Goal: Communication & Community: Share content

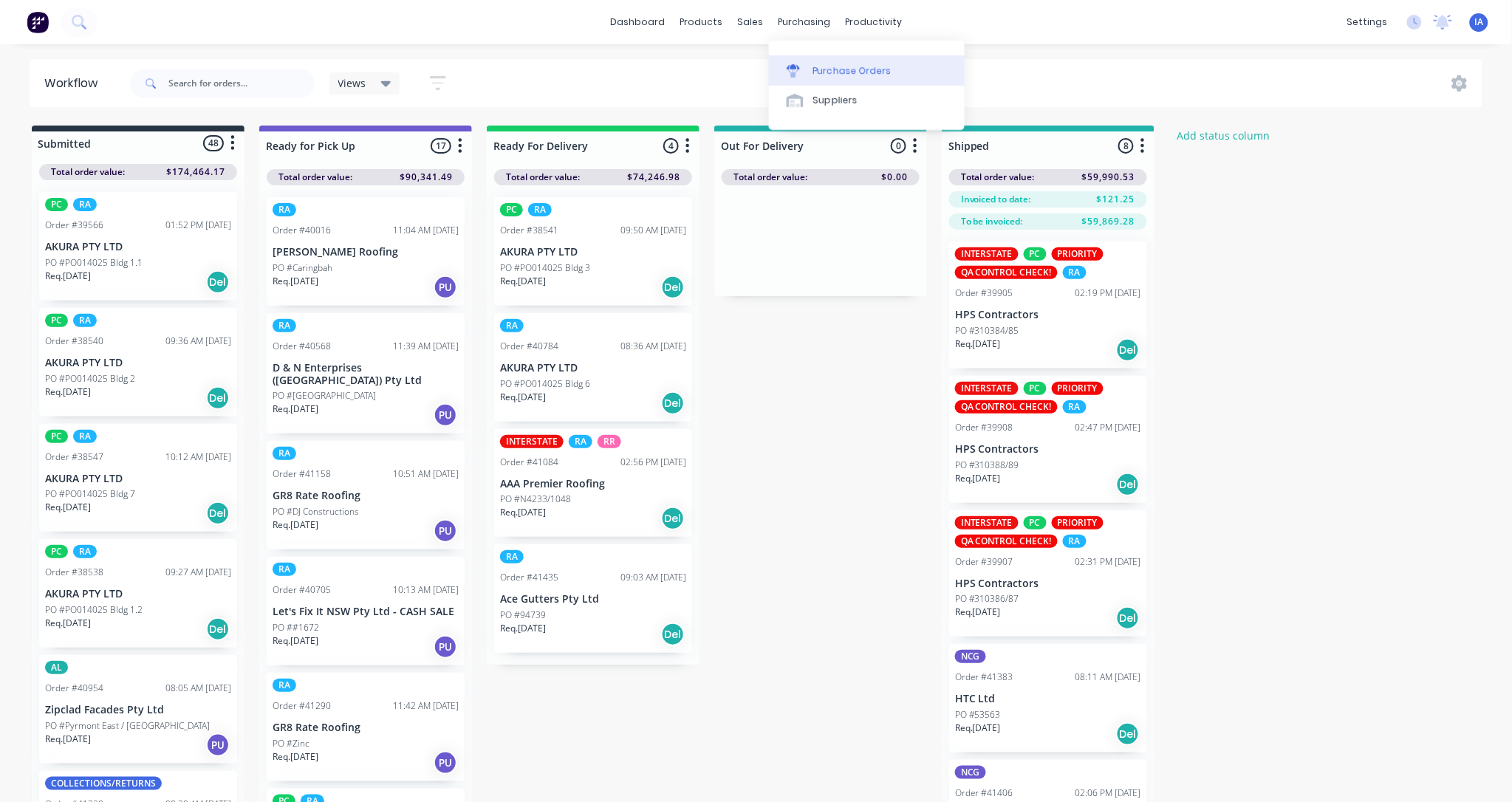
click at [866, 68] on div "Purchase Orders" at bounding box center [852, 71] width 78 height 14
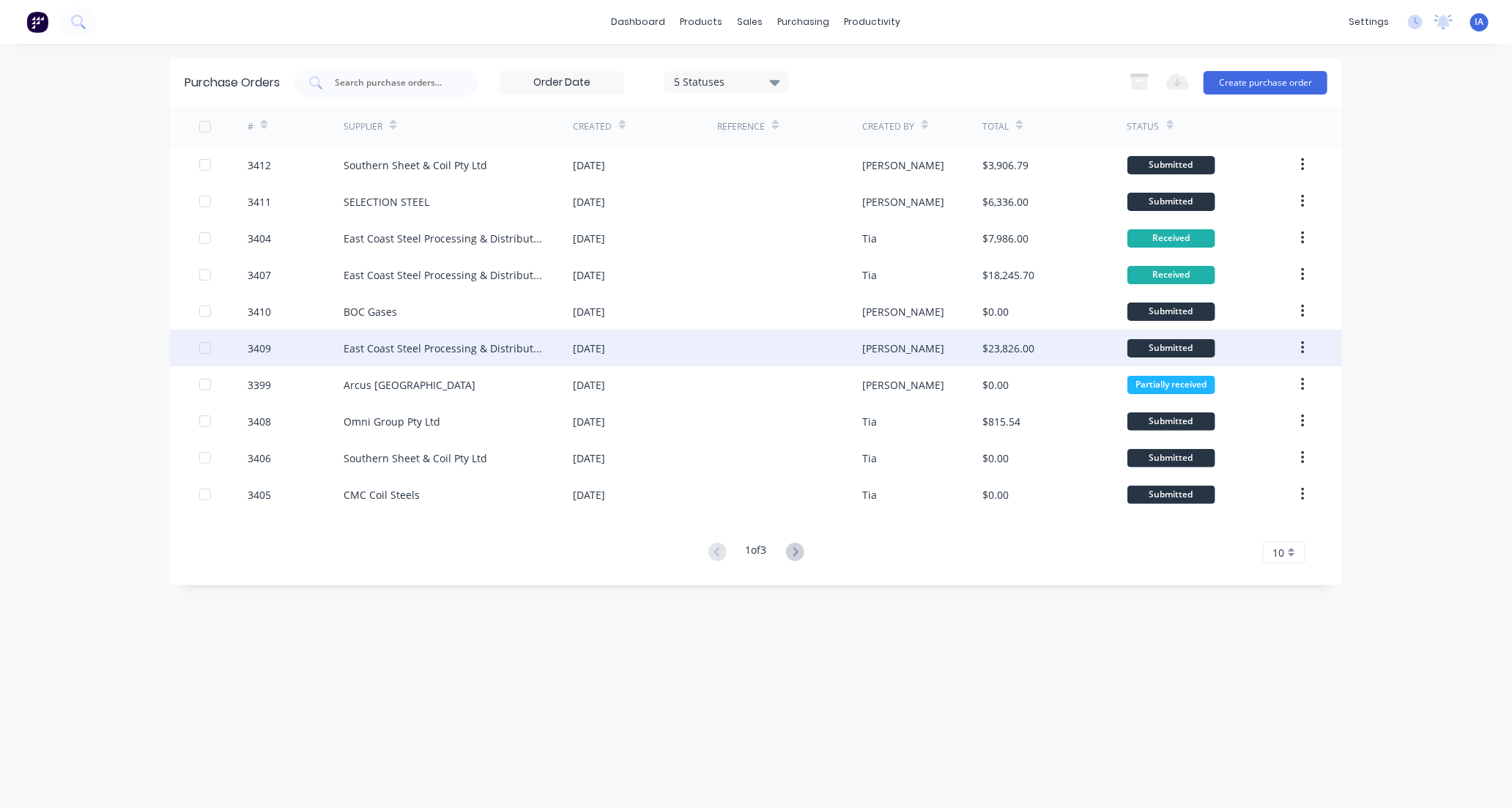
click at [427, 349] on div "East Coast Steel Processing & Distribution" at bounding box center [444, 348] width 200 height 15
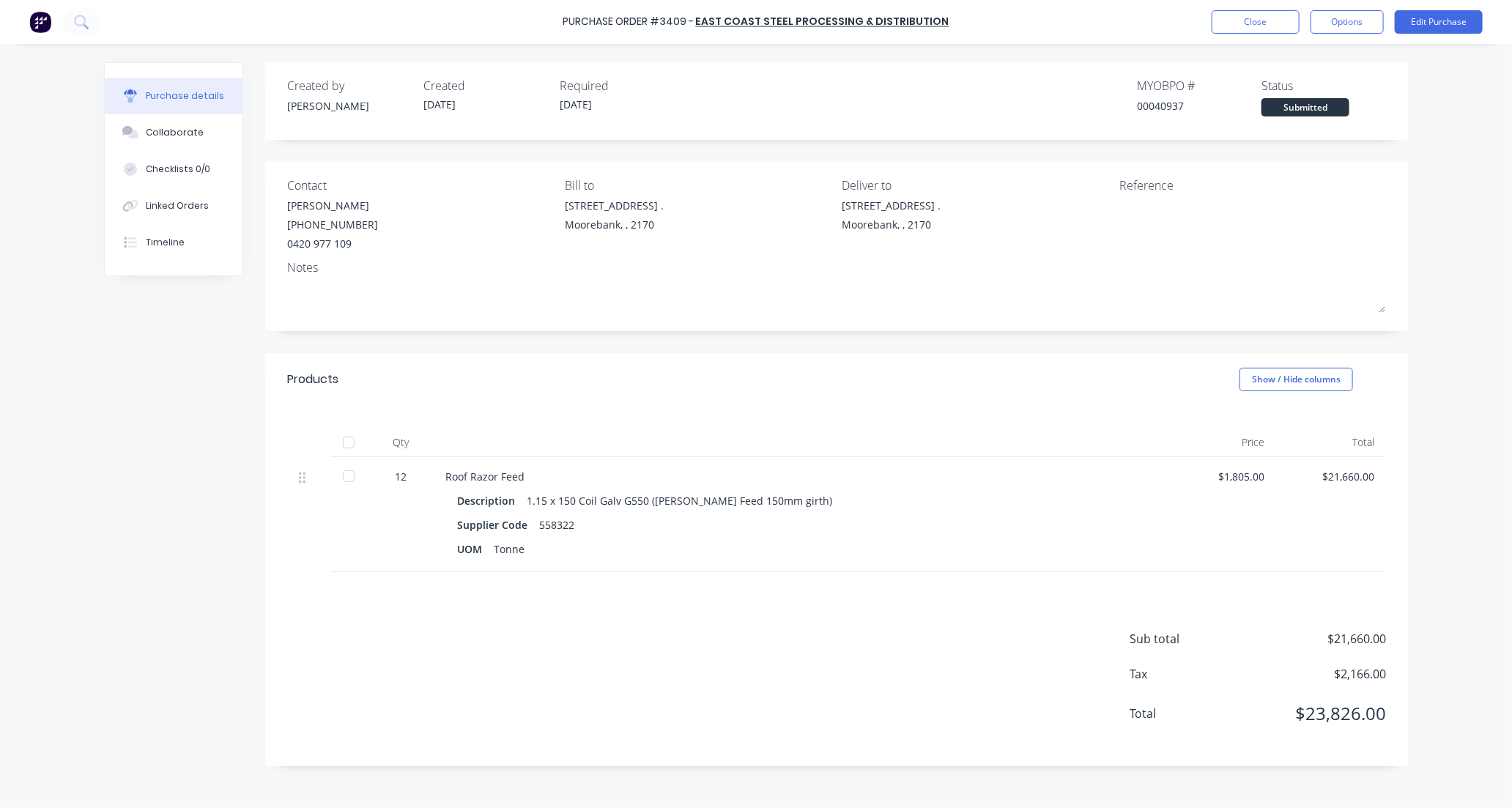
click at [347, 440] on div at bounding box center [349, 442] width 29 height 29
click at [184, 132] on div "Collaborate" at bounding box center [175, 133] width 58 height 14
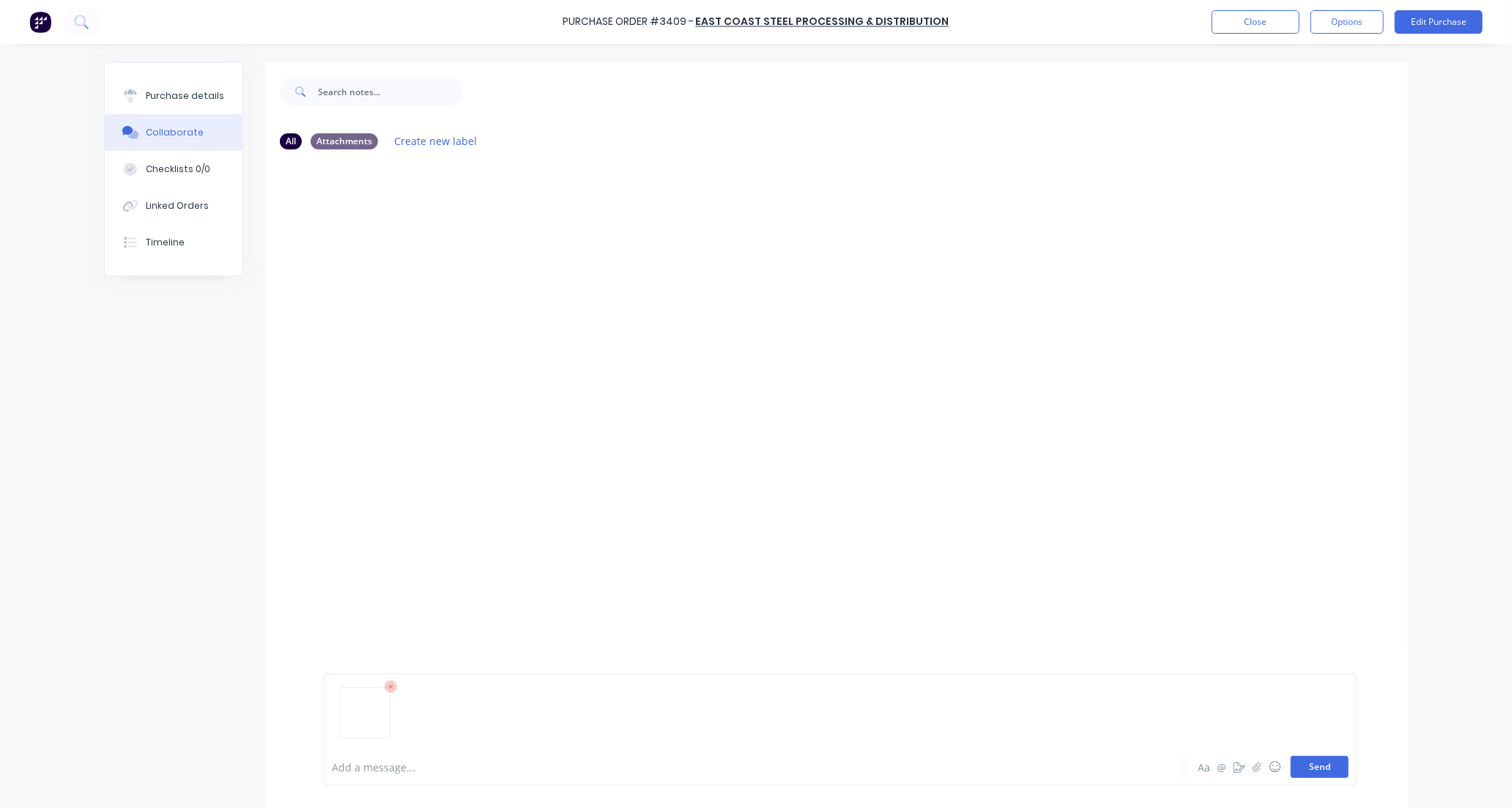
click at [1304, 770] on button "Send" at bounding box center [1319, 767] width 58 height 22
click at [1248, 18] on button "Close" at bounding box center [1255, 22] width 88 height 23
